Goal: Find specific page/section: Find specific page/section

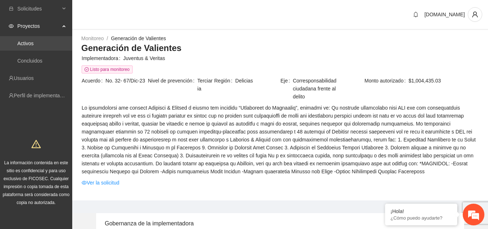
click at [34, 40] on link "Activos" at bounding box center [25, 43] width 16 height 6
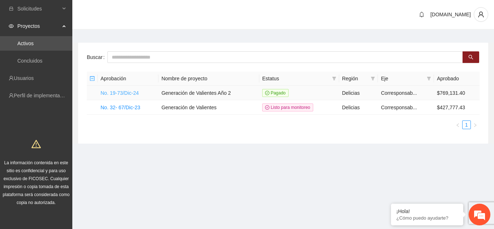
click at [127, 94] on link "No. 19-73/Dic-24" at bounding box center [119, 93] width 38 height 6
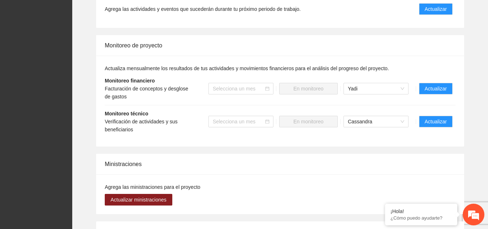
scroll to position [687, 0]
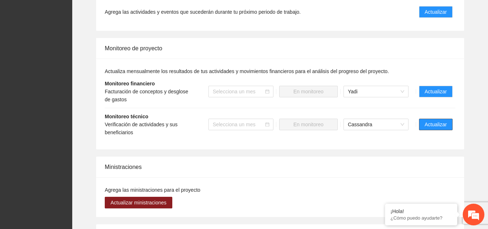
click at [434, 121] on span "Actualizar" at bounding box center [436, 124] width 22 height 8
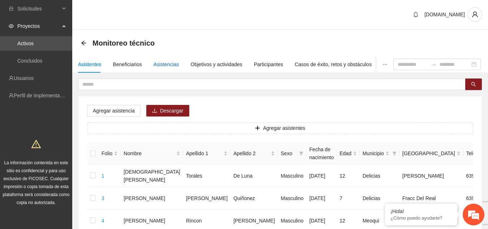
click at [165, 63] on div "Asistencias" at bounding box center [167, 64] width 26 height 8
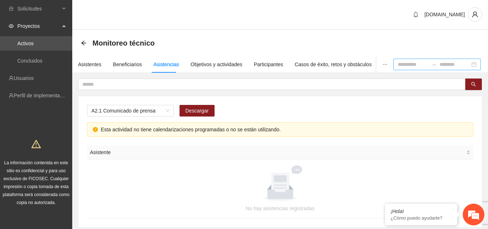
click at [423, 61] on div at bounding box center [437, 65] width 87 height 12
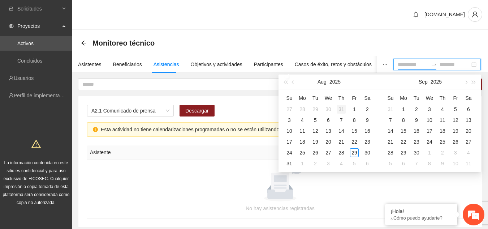
type input "**********"
click at [365, 129] on div "16" at bounding box center [367, 131] width 9 height 9
type input "**********"
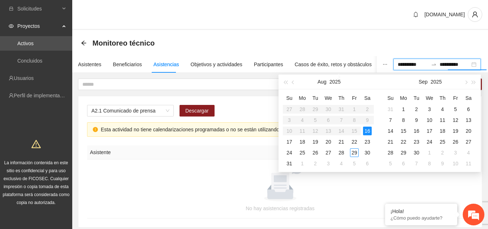
type input "**********"
click at [357, 153] on div "29" at bounding box center [354, 152] width 9 height 9
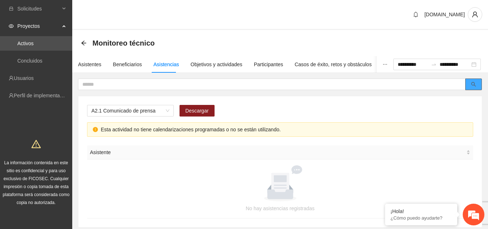
click at [478, 85] on button "button" at bounding box center [474, 84] width 17 height 12
click at [165, 112] on span "A2.1 Comunicado de prensa" at bounding box center [130, 110] width 78 height 11
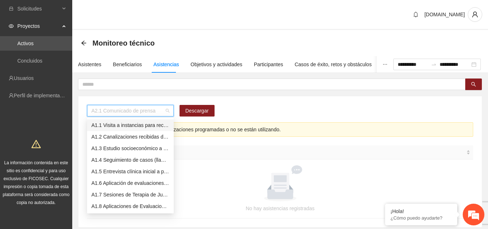
click at [151, 122] on div "A1.1 Visita a instancias para recibir y/o gestionar canalizaciones" at bounding box center [130, 125] width 78 height 8
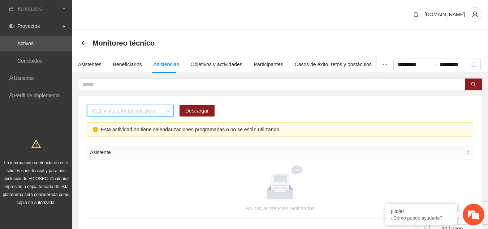
click at [164, 115] on span "A1.1 Visita a instancias para recibir y/o gestionar canalizaciones" at bounding box center [130, 110] width 78 height 11
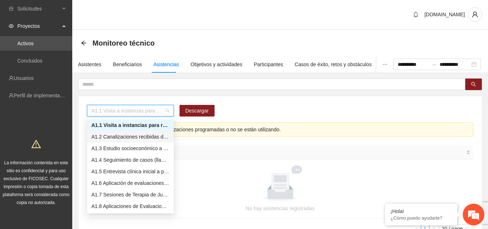
click at [149, 136] on div "A1.2 Canalizaciones recibidas de Instancias" at bounding box center [130, 137] width 78 height 8
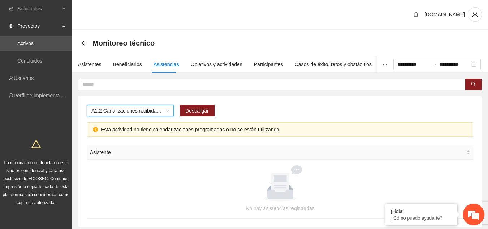
click at [161, 112] on span "A1.2 Canalizaciones recibidas de Instancias" at bounding box center [130, 110] width 78 height 11
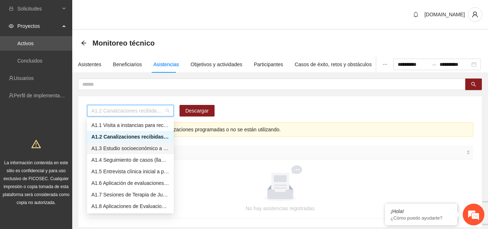
click at [141, 147] on div "A1.3 Estudio socioeconómico a padres o tutores" at bounding box center [130, 148] width 78 height 8
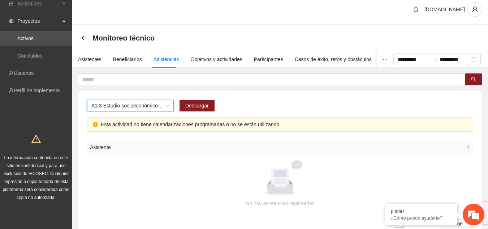
scroll to position [62, 0]
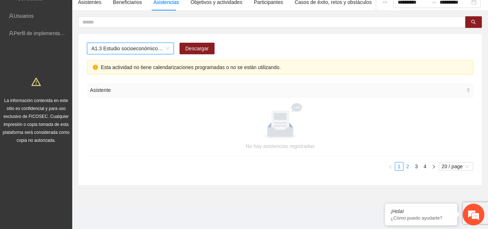
click at [409, 167] on link "2" at bounding box center [408, 166] width 8 height 8
click at [417, 169] on link "3" at bounding box center [417, 166] width 8 height 8
click at [427, 169] on link "4" at bounding box center [425, 166] width 8 height 8
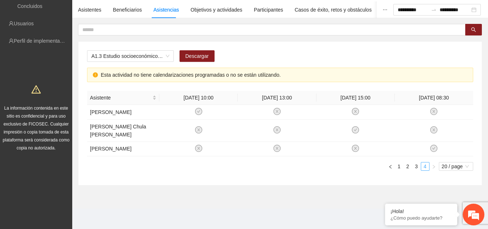
scroll to position [47, 0]
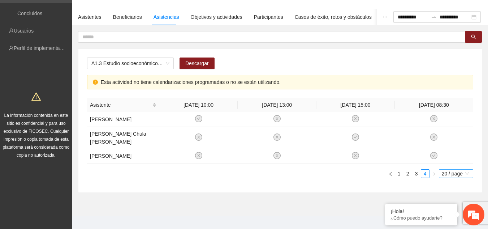
click at [447, 170] on span "20 / page" at bounding box center [456, 174] width 29 height 8
click at [414, 177] on div "A1.3 Estudio socioeconómico a padres o tutores Descargar Esta actividad no tien…" at bounding box center [280, 121] width 404 height 144
click at [168, 62] on span "A1.3 Estudio socioeconómico a padres o tutores" at bounding box center [130, 63] width 78 height 11
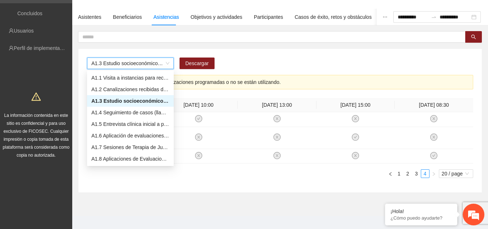
click at [168, 62] on span "A1.3 Estudio socioeconómico a padres o tutores" at bounding box center [130, 63] width 78 height 11
click at [166, 63] on span "A1.3 Estudio socioeconómico a padres o tutores" at bounding box center [130, 63] width 78 height 11
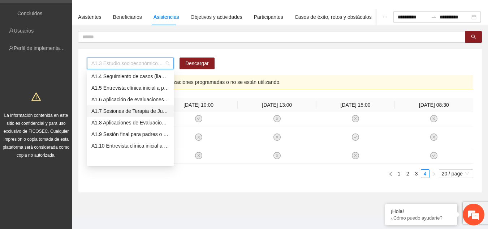
scroll to position [0, 0]
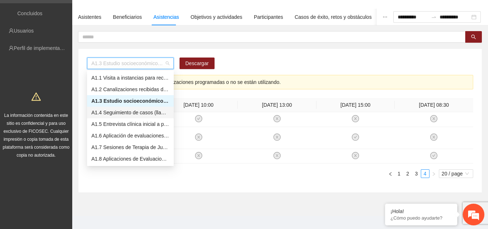
click at [141, 112] on div "A1.4 Seguimiento de casos (llamadas telefónicas o visitas domiciliarias)" at bounding box center [130, 112] width 78 height 8
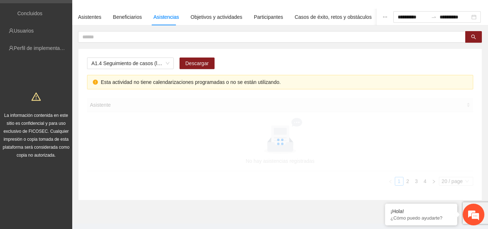
click at [141, 112] on div at bounding box center [280, 141] width 386 height 87
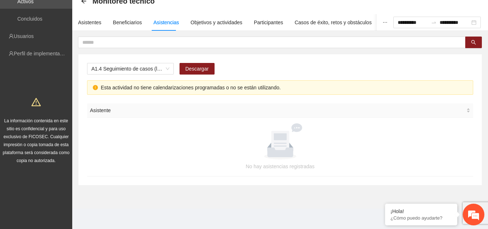
scroll to position [42, 0]
click at [173, 69] on div "A1.4 Seguimiento de casos (llamadas telefónicas o visitas domiciliarias)" at bounding box center [130, 69] width 87 height 12
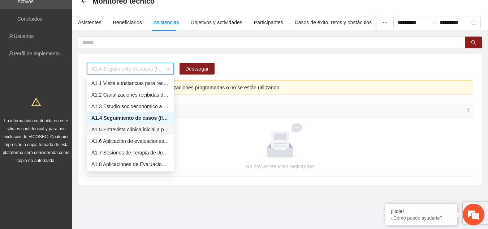
click at [148, 131] on div "A1.5 Entrevista clínica inicial a padres o tutores de NN" at bounding box center [130, 129] width 78 height 8
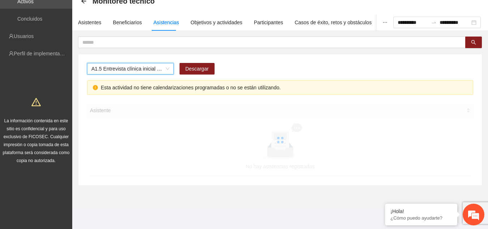
click at [154, 65] on span "A1.5 Entrevista clínica inicial a padres o tutores de NN" at bounding box center [130, 68] width 78 height 11
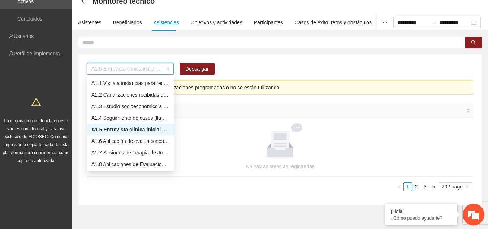
click at [136, 127] on div "A1.5 Entrevista clínica inicial a padres o tutores de NN" at bounding box center [130, 129] width 78 height 8
click at [136, 127] on div at bounding box center [280, 141] width 369 height 36
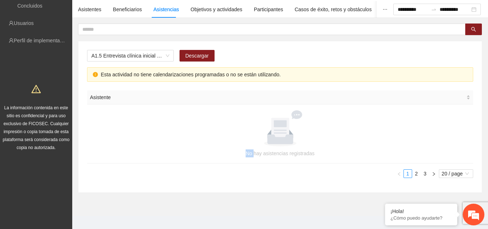
scroll to position [62, 0]
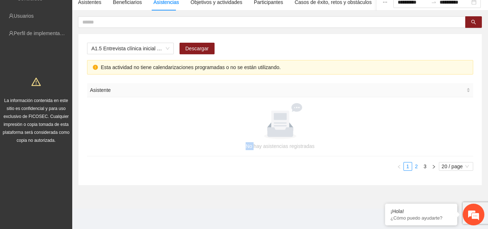
click at [420, 170] on link "2" at bounding box center [417, 166] width 8 height 8
click at [425, 167] on link "3" at bounding box center [425, 166] width 8 height 8
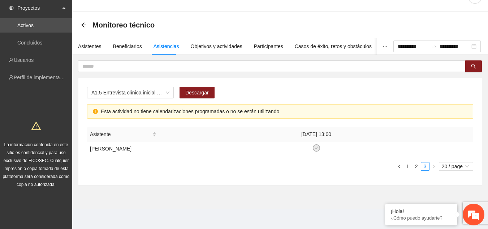
scroll to position [25, 0]
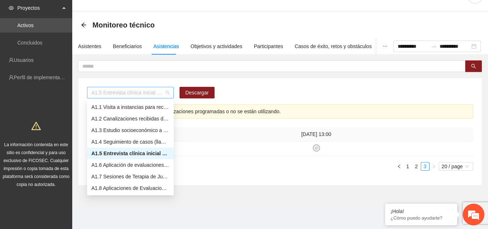
click at [168, 87] on span "A1.5 Entrevista clínica inicial a padres o tutores de NN" at bounding box center [130, 92] width 78 height 11
click at [149, 161] on div "A1.6 Aplicación de evaluaciones Pre a NN" at bounding box center [130, 165] width 78 height 8
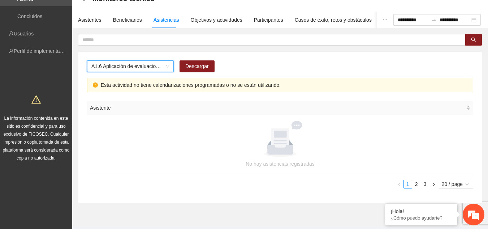
scroll to position [62, 0]
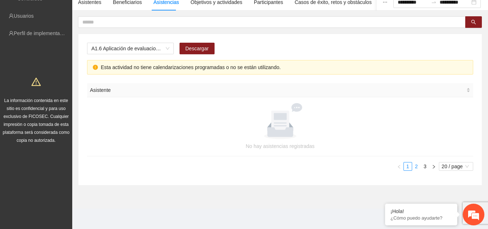
click at [417, 167] on link "2" at bounding box center [417, 166] width 8 height 8
click at [430, 168] on button "button" at bounding box center [434, 166] width 9 height 9
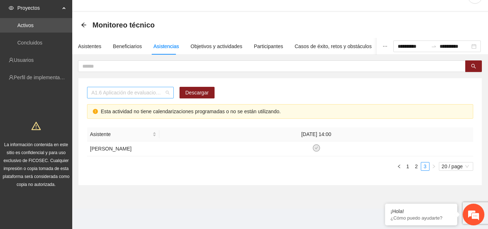
click at [163, 87] on span "A1.6 Aplicación de evaluaciones Pre a NN" at bounding box center [130, 92] width 78 height 11
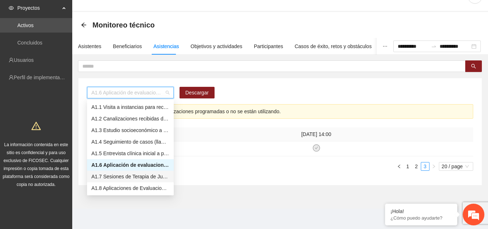
click at [154, 171] on div "A1.7 Sesiones de Terapia de Juego para niños y niñas" at bounding box center [130, 177] width 87 height 12
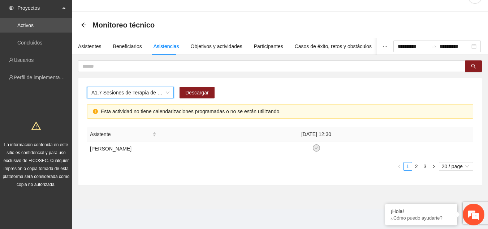
scroll to position [18, 0]
click at [415, 166] on link "2" at bounding box center [417, 166] width 8 height 8
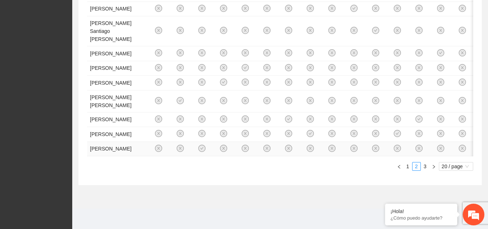
scroll to position [448, 0]
click at [422, 164] on link "3" at bounding box center [425, 166] width 8 height 8
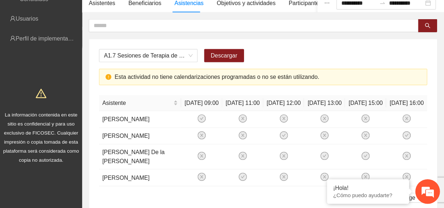
scroll to position [61, 0]
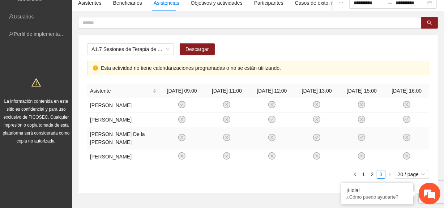
drag, startPoint x: 487, startPoint y: 0, endPoint x: 258, endPoint y: 142, distance: 269.9
click at [262, 142] on td at bounding box center [271, 138] width 45 height 22
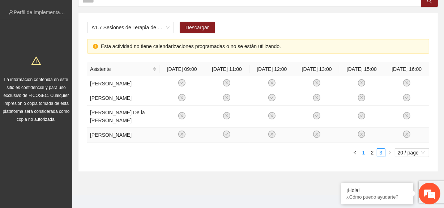
scroll to position [90, 0]
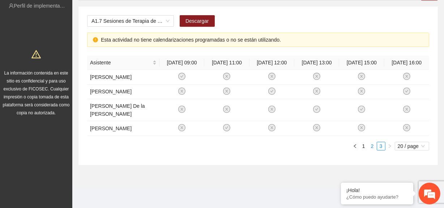
click at [370, 145] on link "2" at bounding box center [372, 146] width 8 height 8
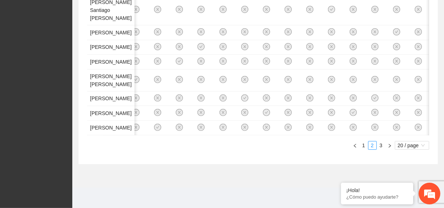
scroll to position [0, 176]
click at [388, 145] on icon "right" at bounding box center [390, 146] width 4 height 4
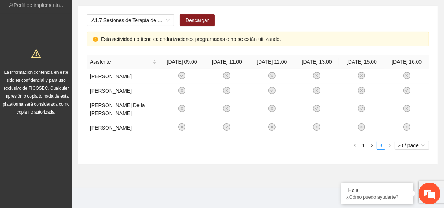
scroll to position [90, 0]
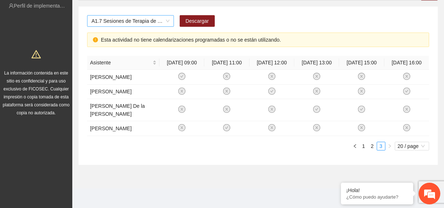
click at [153, 20] on span "A1.7 Sesiones de Terapia de Juego para niños y niñas" at bounding box center [130, 21] width 78 height 11
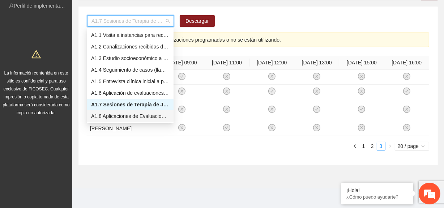
click at [136, 114] on div "A1.8 Aplicaciones de Evaluaciones Post a NN" at bounding box center [130, 116] width 78 height 8
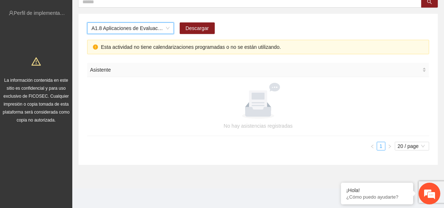
click at [382, 147] on link "1" at bounding box center [381, 146] width 8 height 8
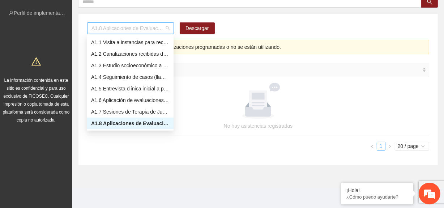
click at [164, 24] on span "A1.8 Aplicaciones de Evaluaciones Post a NN" at bounding box center [130, 28] width 78 height 11
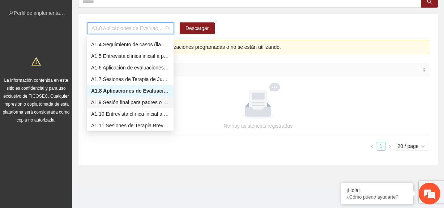
click at [139, 99] on div "A1.9 Sesión final para padres o tutores de NN" at bounding box center [130, 102] width 78 height 8
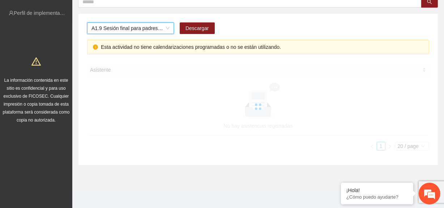
scroll to position [46, 0]
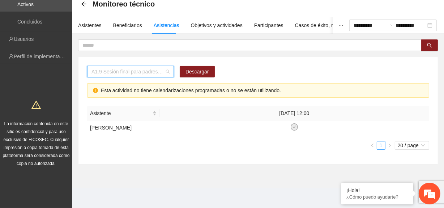
click at [168, 66] on span "A1.9 Sesión final para padres o tutores de NN" at bounding box center [130, 71] width 78 height 11
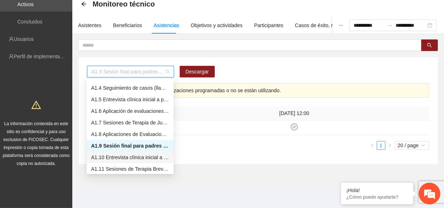
click at [139, 153] on div "A1.10 Entrevista clínica inicial a padres o tutores de Adolescentes" at bounding box center [130, 157] width 78 height 8
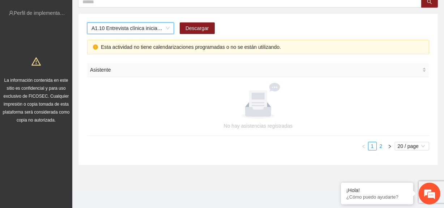
click at [383, 146] on link "2" at bounding box center [381, 146] width 8 height 8
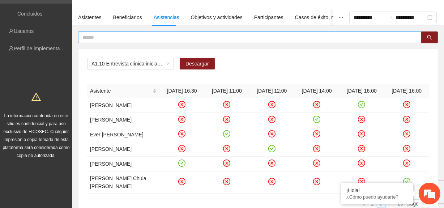
scroll to position [21, 0]
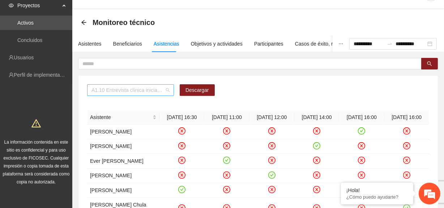
click at [166, 90] on span "A1.10 Entrevista clínica inicial a padres o tutores de Adolescentes" at bounding box center [130, 90] width 78 height 11
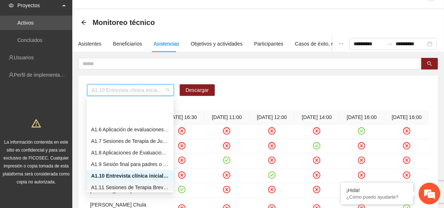
scroll to position [65, 0]
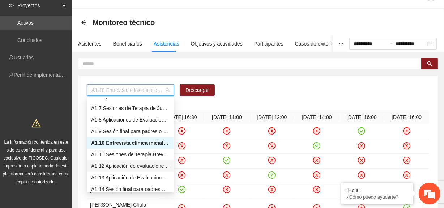
click at [147, 165] on div "A1.12 Aplicación de evaluaciones Pre a Adolescentes" at bounding box center [130, 166] width 78 height 8
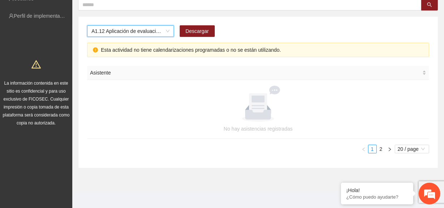
scroll to position [82, 0]
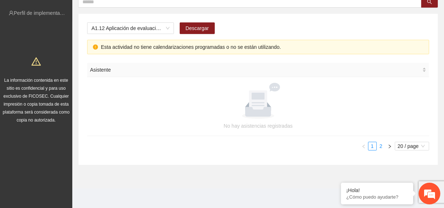
click at [383, 144] on link "2" at bounding box center [381, 146] width 8 height 8
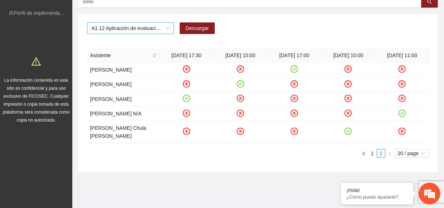
click at [162, 25] on span "A1.12 Aplicación de evaluaciones Pre a Adolescentes" at bounding box center [130, 28] width 78 height 11
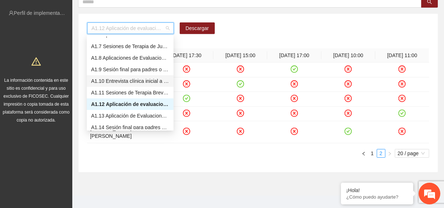
click at [149, 82] on div "A1.10 Entrevista clínica inicial a padres o tutores de Adolescentes" at bounding box center [130, 81] width 78 height 8
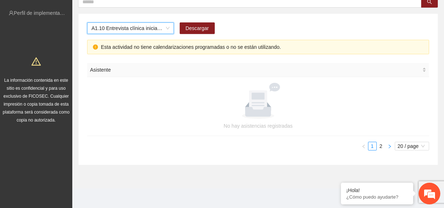
click at [385, 146] on button "button" at bounding box center [389, 146] width 9 height 9
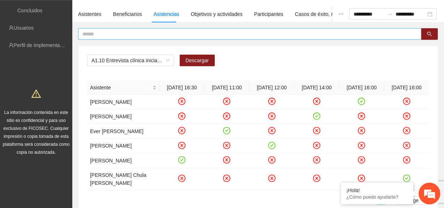
scroll to position [50, 0]
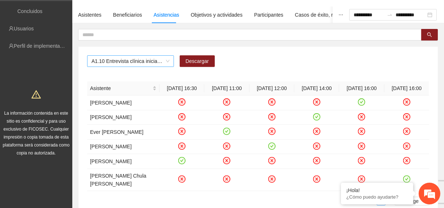
click at [159, 61] on span "A1.10 Entrevista clínica inicial a padres o tutores de Adolescentes" at bounding box center [130, 61] width 78 height 11
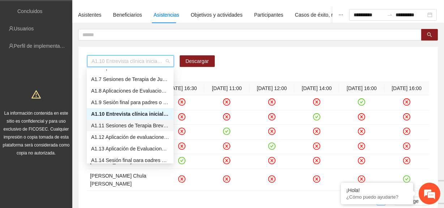
click at [143, 126] on div "A1.11 Sesiones de Terapia Breve Centrada en Soluciones para Adolescentes" at bounding box center [130, 125] width 78 height 8
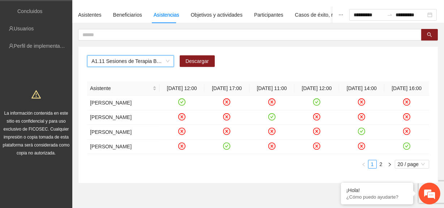
scroll to position [82, 0]
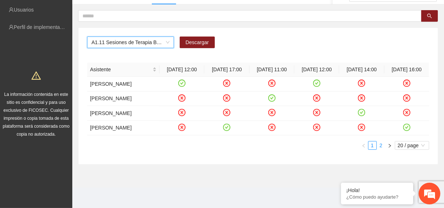
click at [383, 147] on link "2" at bounding box center [381, 145] width 8 height 8
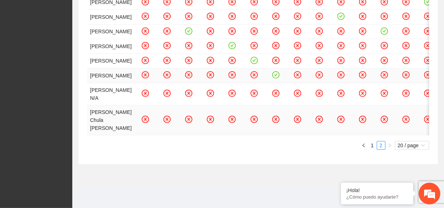
scroll to position [453, 0]
click at [371, 141] on div "Asistente [DATE] 10:00 [DATE] 09:00 [DATE] 16:30 [DATE] 11:00 [DATE] 11:00 [DAT…" at bounding box center [258, 24] width 342 height 251
click at [372, 147] on link "1" at bounding box center [372, 145] width 8 height 8
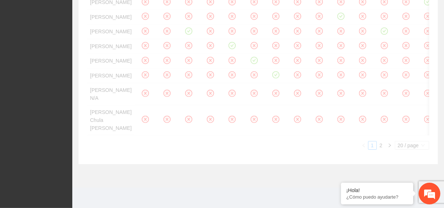
scroll to position [83, 0]
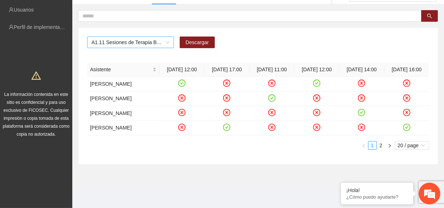
click at [165, 37] on span "A1.11 Sesiones de Terapia Breve Centrada en Soluciones para Adolescentes" at bounding box center [130, 42] width 78 height 11
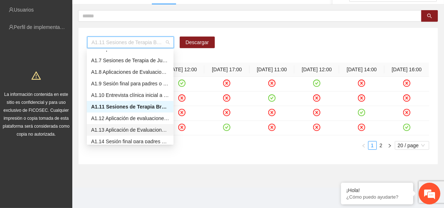
click at [147, 126] on div "A1.13 Aplicación de Evaluaciones Post a Adolescentes" at bounding box center [130, 130] width 78 height 8
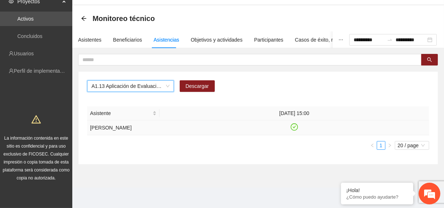
scroll to position [23, 0]
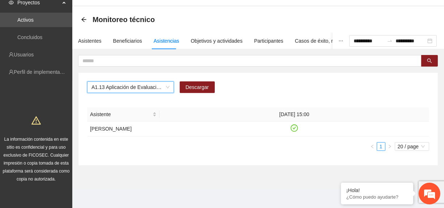
click at [166, 84] on span "A1.13 Aplicación de Evaluaciones Post a Adolescentes" at bounding box center [130, 87] width 78 height 11
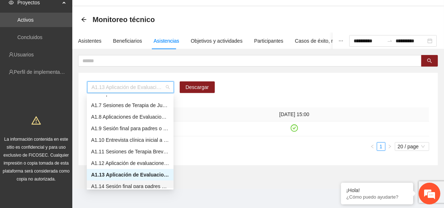
click at [128, 185] on div "A1.14 Sesión final para padres o tutores de Adolescentes" at bounding box center [130, 186] width 78 height 8
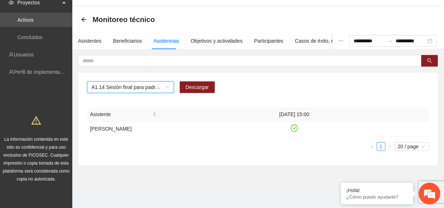
click at [174, 86] on div "A1.14 Sesión final para padres o tutores de Adolescentes A1.14 Sesión final par…" at bounding box center [151, 87] width 128 height 12
click at [168, 85] on span "A1.14 Sesión final para padres o tutores de Adolescentes" at bounding box center [130, 87] width 78 height 11
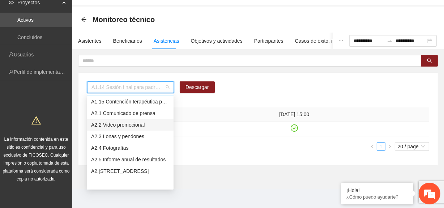
scroll to position [129, 0]
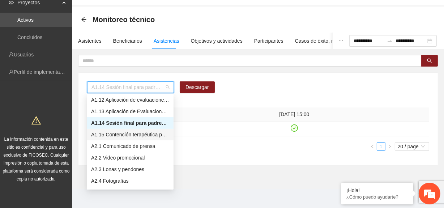
click at [147, 135] on div "A1.15 Contención terapéutica para psicólogos" at bounding box center [130, 134] width 78 height 8
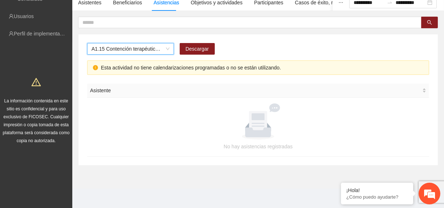
scroll to position [62, 0]
click at [164, 45] on span "A1.15 Contención terapéutica para psicólogos" at bounding box center [130, 48] width 78 height 11
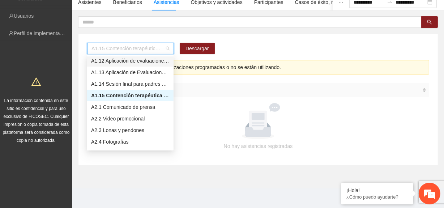
click at [263, 34] on div "A1.15 Contención terapéutica para psicólogos Descargar Esta actividad no tiene …" at bounding box center [257, 99] width 359 height 131
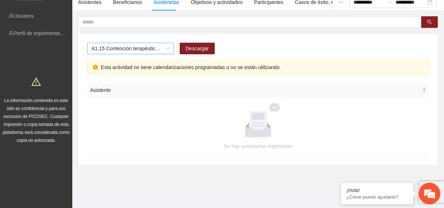
click at [150, 47] on span "A1.15 Contención terapéutica para psicólogos" at bounding box center [130, 48] width 78 height 11
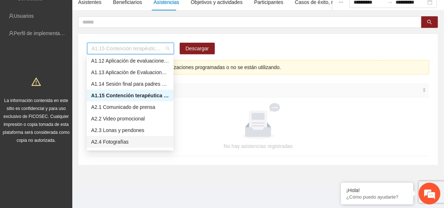
click at [120, 141] on div "A2.4 Fotografías" at bounding box center [130, 142] width 78 height 8
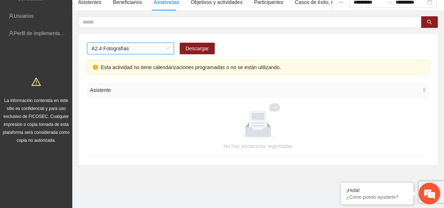
click at [153, 49] on span "A2.4 Fotografías" at bounding box center [130, 48] width 78 height 11
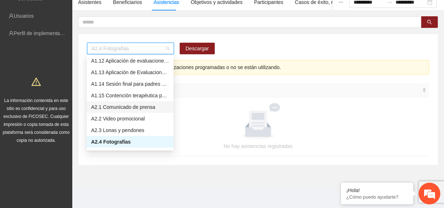
click at [132, 107] on div "A2.1 Comunicado de prensa" at bounding box center [130, 107] width 78 height 8
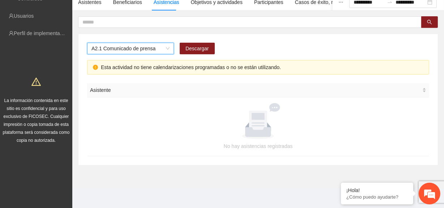
scroll to position [0, 0]
